Goal: Task Accomplishment & Management: Complete application form

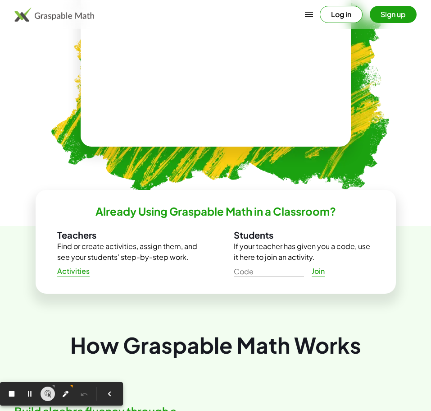
scroll to position [499, 0]
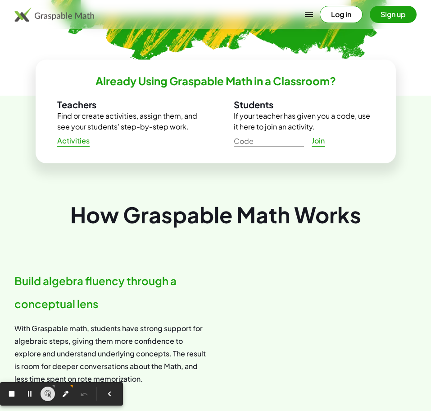
click at [335, 14] on button "Log in" at bounding box center [341, 14] width 43 height 17
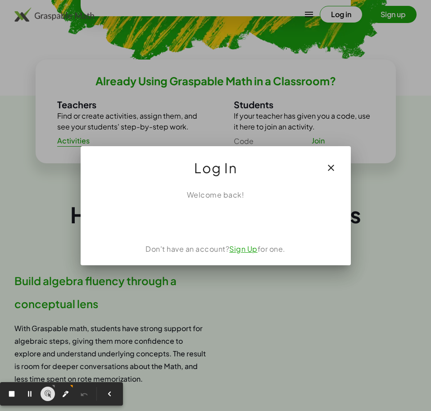
click at [248, 250] on link "Sign Up" at bounding box center [243, 248] width 28 height 9
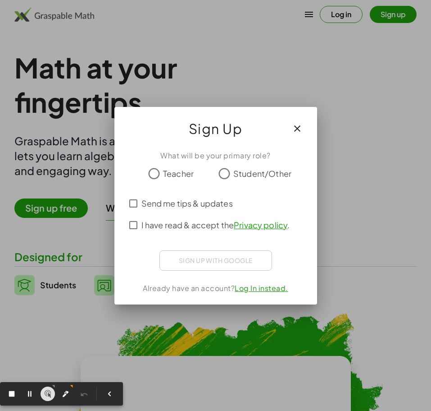
click at [182, 178] on span "Teacher" at bounding box center [178, 173] width 31 height 12
click at [177, 222] on span "I have read & accept the Privacy policy ." at bounding box center [216, 225] width 149 height 12
click at [274, 289] on link "Log In instead." at bounding box center [262, 287] width 54 height 9
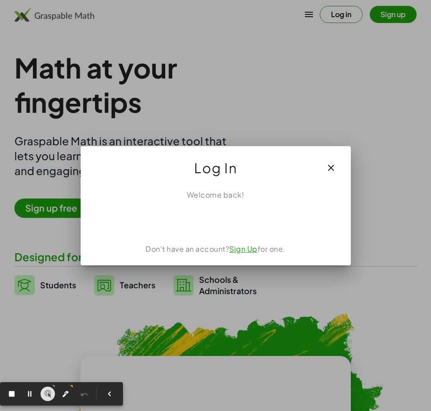
click at [256, 249] on link "Sign Up" at bounding box center [243, 248] width 28 height 9
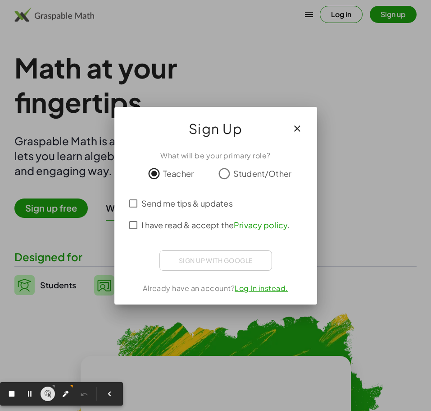
click at [298, 123] on icon "button" at bounding box center [297, 128] width 11 height 11
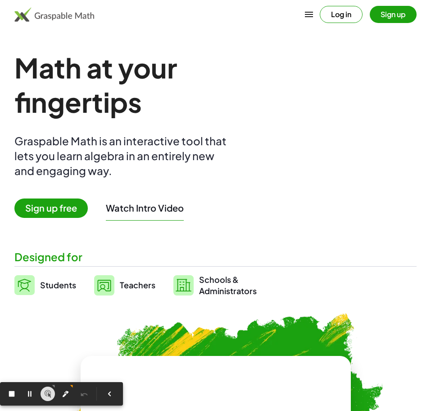
click at [50, 207] on span "Sign up free" at bounding box center [50, 207] width 73 height 19
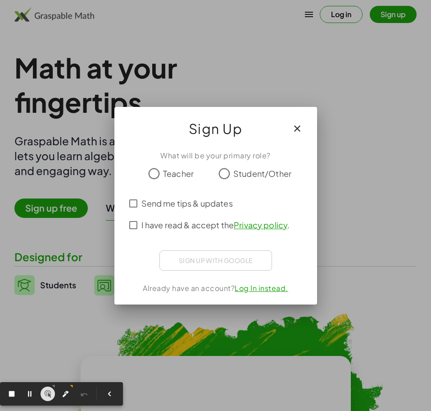
click at [189, 176] on span "Teacher" at bounding box center [178, 173] width 31 height 12
click at [169, 186] on div at bounding box center [216, 189] width 167 height 6
click at [174, 220] on span "I have read & accept the Privacy policy ." at bounding box center [216, 225] width 149 height 12
click at [295, 124] on icon "button" at bounding box center [297, 128] width 11 height 11
